Goal: Navigation & Orientation: Find specific page/section

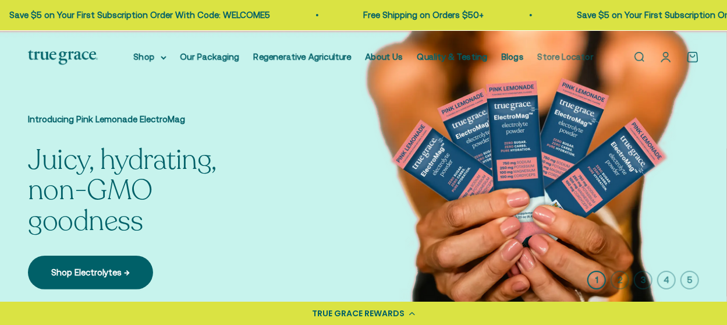
click at [571, 58] on link "Store Locator" at bounding box center [566, 57] width 56 height 10
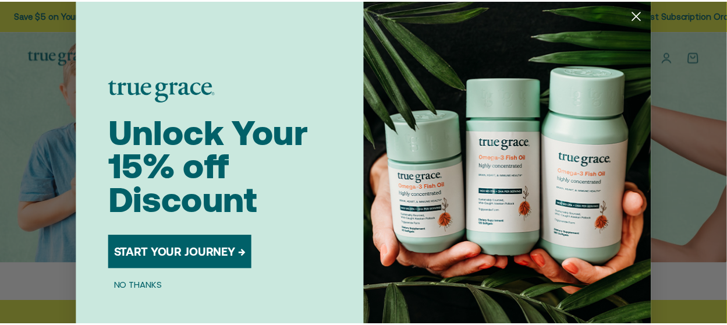
scroll to position [47, 0]
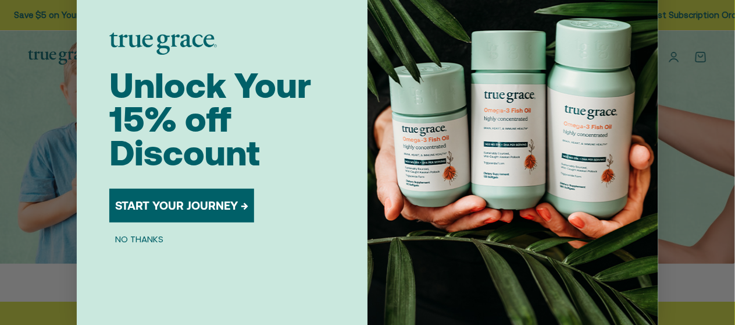
click at [137, 241] on button "NO THANKS" at bounding box center [139, 239] width 60 height 14
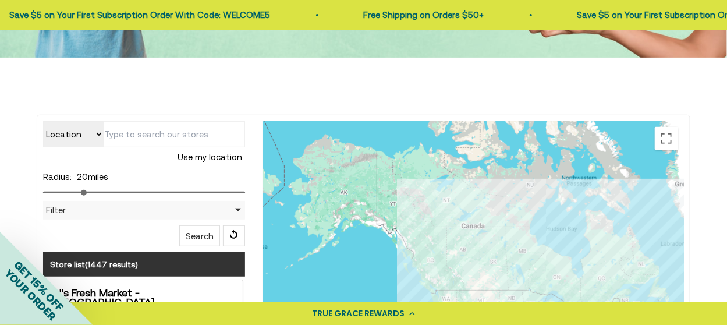
scroll to position [279, 0]
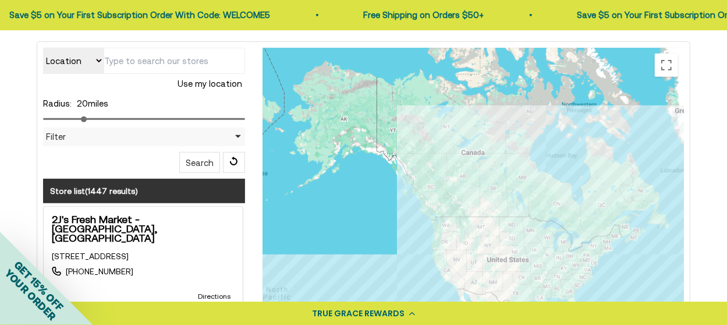
click at [135, 61] on input "text" at bounding box center [174, 61] width 141 height 26
type input "94920"
click at [136, 166] on div "Location Store name 94920 Use my location Radius: 20 miles Filter Filter by Cou…" at bounding box center [144, 110] width 202 height 125
drag, startPoint x: 84, startPoint y: 116, endPoint x: 54, endPoint y: 120, distance: 31.0
type input "5"
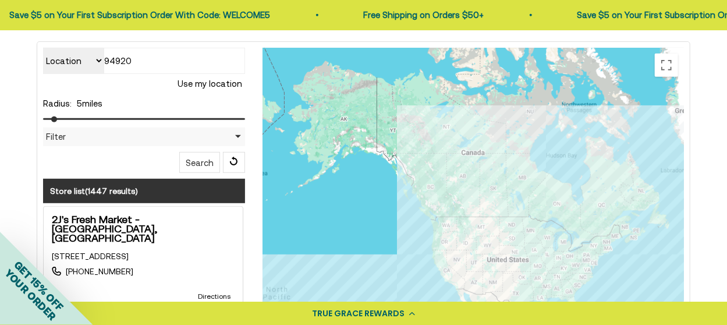
click at [54, 120] on input "range" at bounding box center [144, 119] width 202 height 2
click at [210, 159] on button "Search" at bounding box center [199, 162] width 41 height 21
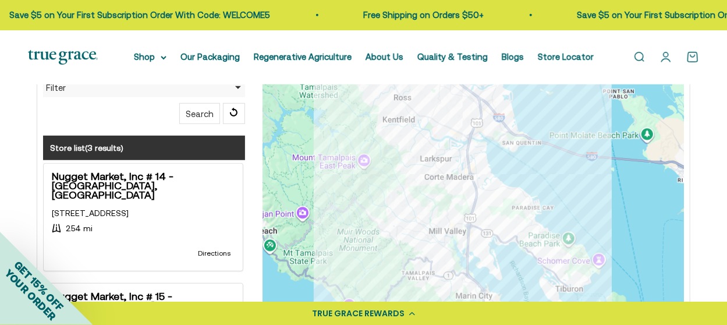
scroll to position [385, 0]
